Goal: Task Accomplishment & Management: Complete application form

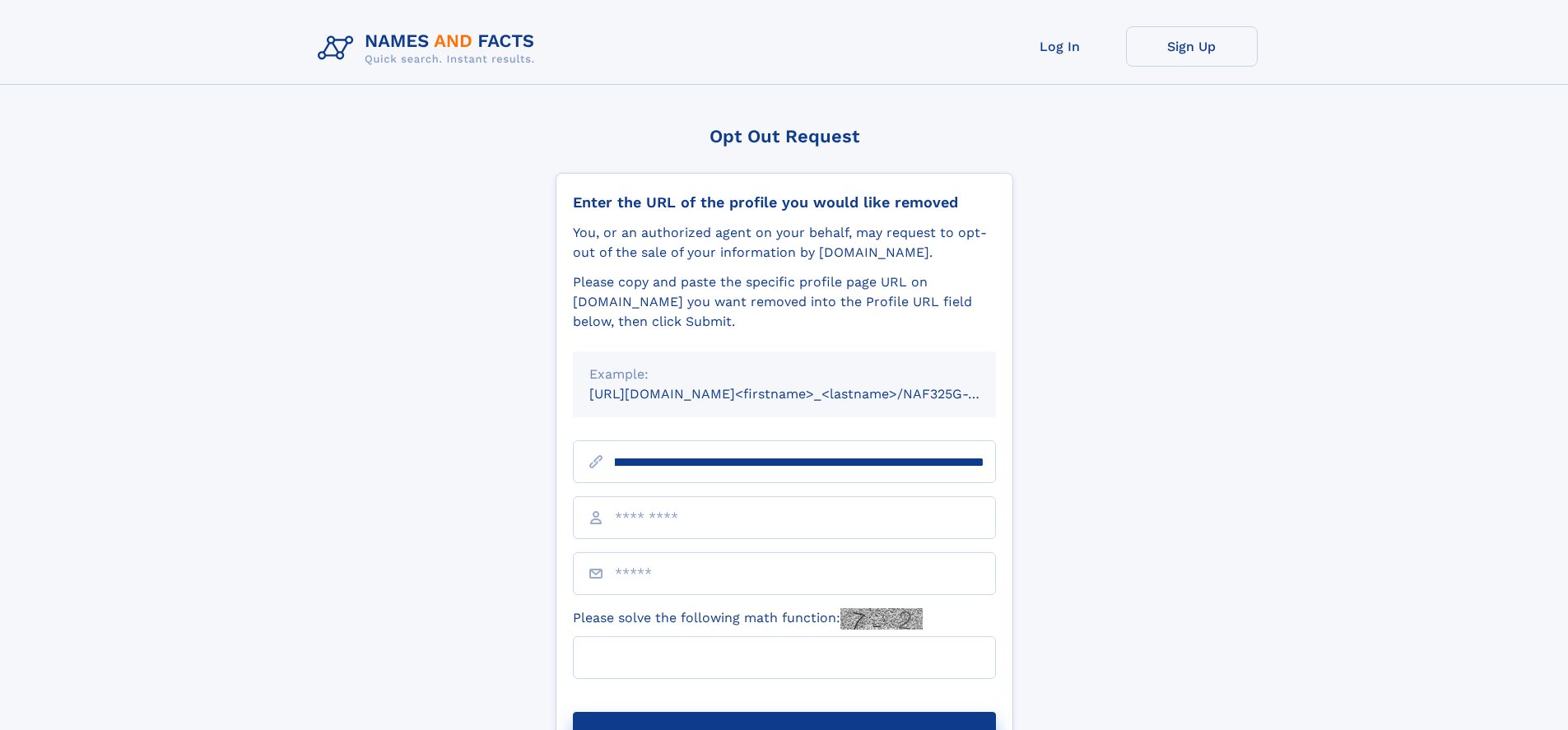
scroll to position [0, 194]
type input "**********"
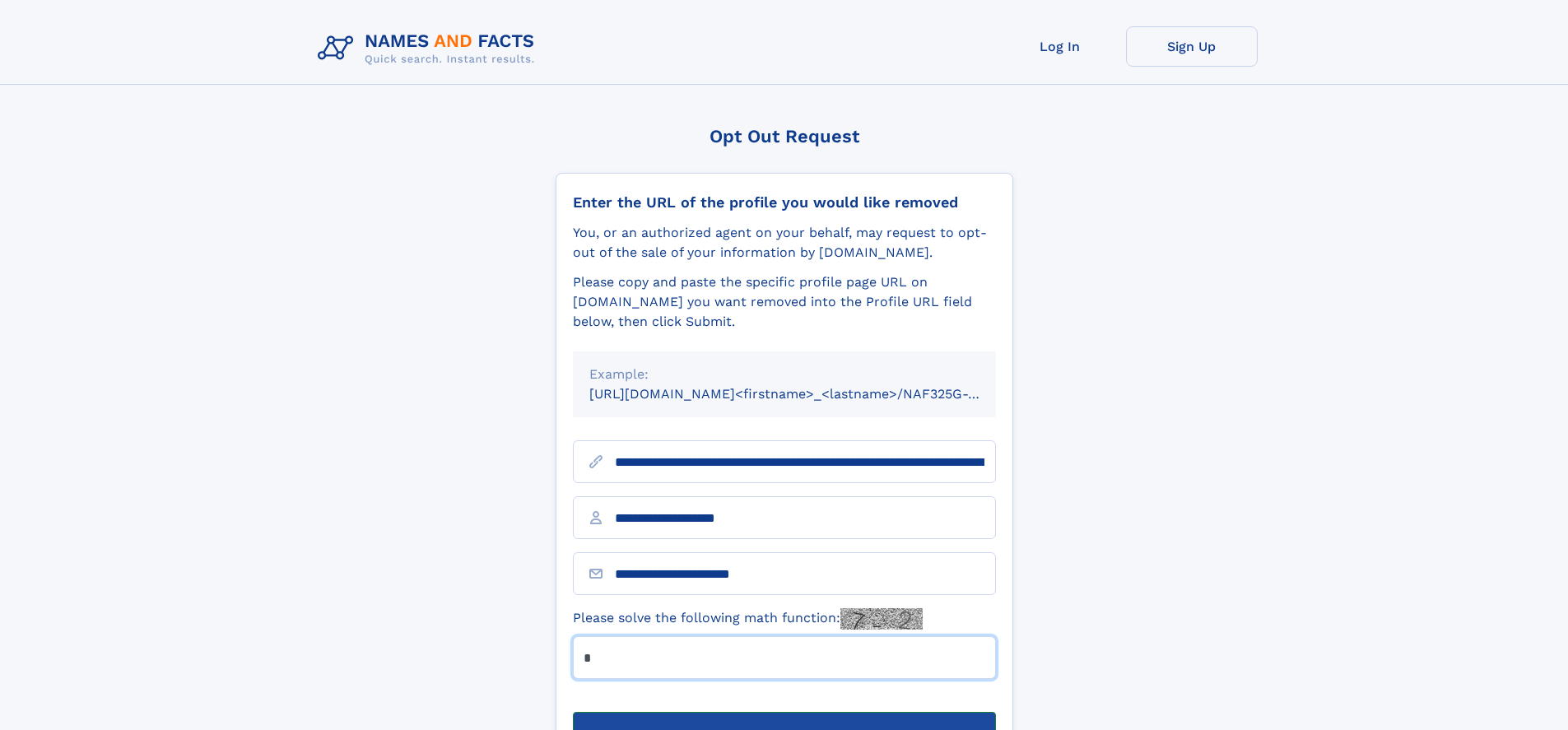
type input "*"
click at [784, 712] on button "Submit Opt Out Request" at bounding box center [784, 738] width 423 height 52
